Goal: Browse casually: Explore the website without a specific task or goal

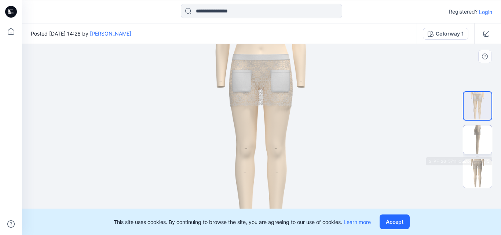
click at [473, 137] on img at bounding box center [477, 139] width 29 height 29
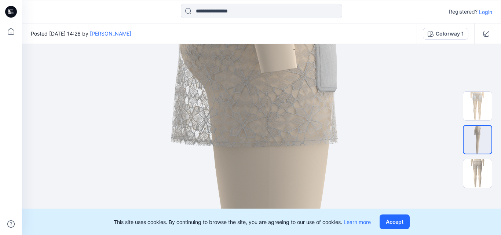
drag, startPoint x: 296, startPoint y: 92, endPoint x: 295, endPoint y: 217, distance: 125.4
click at [295, 217] on div "Registered? Login Posted Wednesday, September 03, 2025 14:26 by Monu Yadav Colo…" at bounding box center [250, 117] width 501 height 235
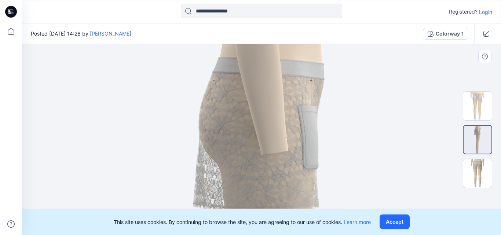
drag, startPoint x: 261, startPoint y: 146, endPoint x: 263, endPoint y: 176, distance: 29.7
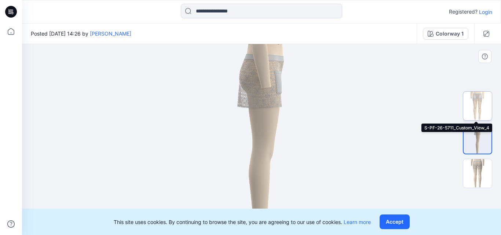
click at [474, 100] on img at bounding box center [477, 106] width 29 height 29
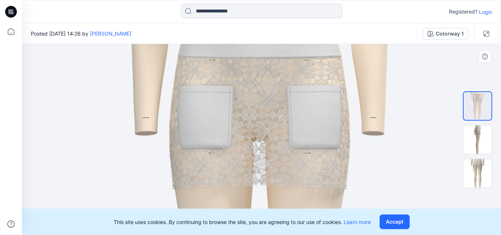
drag, startPoint x: 241, startPoint y: 65, endPoint x: 216, endPoint y: 207, distance: 144.8
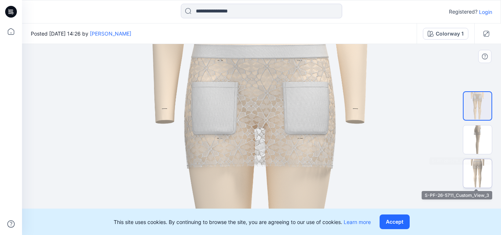
click at [484, 161] on img at bounding box center [477, 173] width 29 height 29
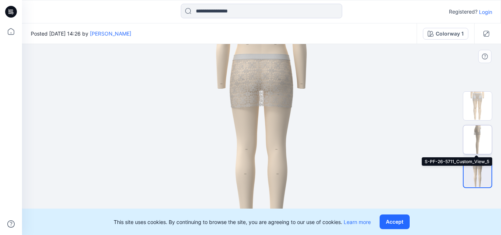
click at [485, 143] on img at bounding box center [477, 139] width 29 height 29
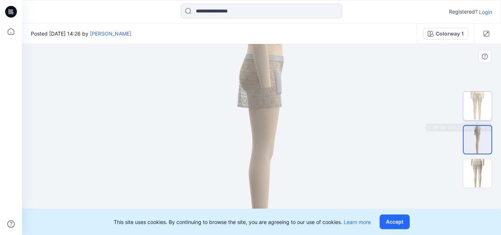
click at [480, 110] on img at bounding box center [477, 106] width 29 height 29
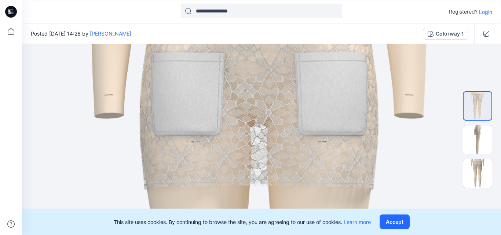
drag, startPoint x: 257, startPoint y: 76, endPoint x: 239, endPoint y: 249, distance: 174.0
click at [239, 235] on html "Registered? Login Posted Wednesday, September 03, 2025 14:26 by Monu Yadav Colo…" at bounding box center [250, 117] width 501 height 235
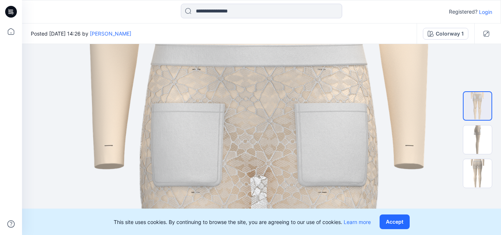
drag, startPoint x: 261, startPoint y: 177, endPoint x: 255, endPoint y: 228, distance: 51.0
click at [255, 228] on div "Registered? Login Posted Wednesday, September 03, 2025 14:26 by Monu Yadav Colo…" at bounding box center [250, 117] width 501 height 235
drag, startPoint x: 257, startPoint y: 213, endPoint x: 259, endPoint y: 199, distance: 14.1
click at [259, 199] on div "Registered? Login Posted Wednesday, September 03, 2025 14:26 by Monu Yadav Colo…" at bounding box center [250, 117] width 501 height 235
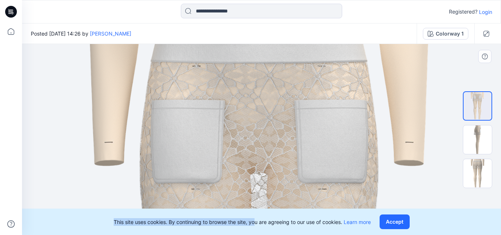
drag, startPoint x: 266, startPoint y: 162, endPoint x: 271, endPoint y: 133, distance: 29.4
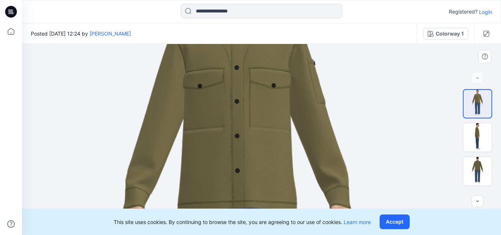
drag, startPoint x: 275, startPoint y: 90, endPoint x: 249, endPoint y: 180, distance: 93.3
click at [249, 180] on img at bounding box center [236, 229] width 607 height 607
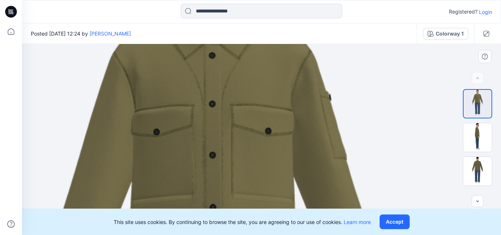
drag, startPoint x: 110, startPoint y: 118, endPoint x: 147, endPoint y: 170, distance: 63.9
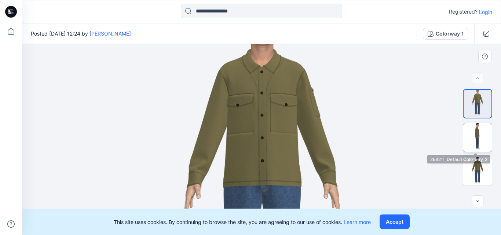
click at [478, 135] on img at bounding box center [477, 137] width 29 height 29
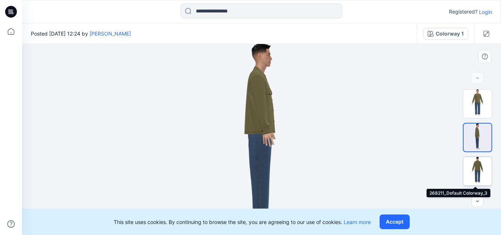
click at [473, 160] on img at bounding box center [477, 171] width 29 height 29
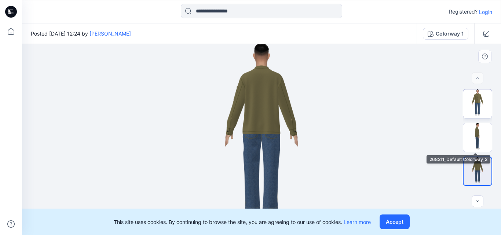
click at [471, 106] on img at bounding box center [477, 103] width 29 height 29
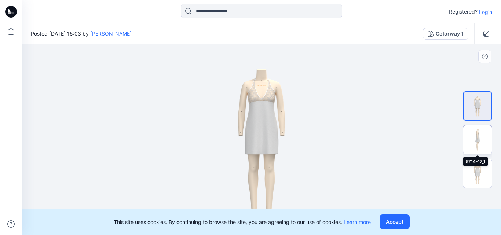
click at [470, 136] on img at bounding box center [477, 139] width 29 height 29
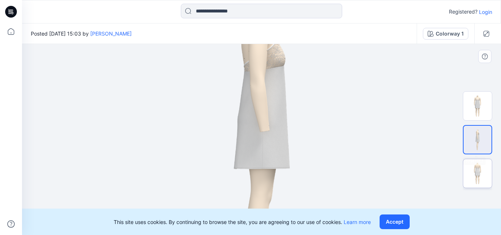
click at [486, 179] on img at bounding box center [477, 173] width 29 height 29
